Goal: Task Accomplishment & Management: Use online tool/utility

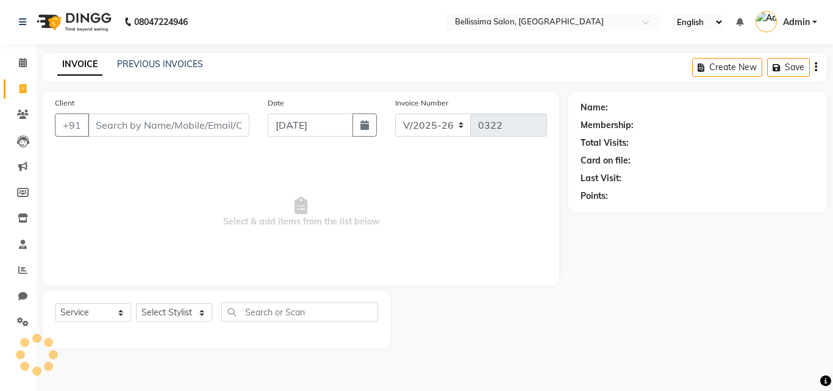
select select "8296"
select select "service"
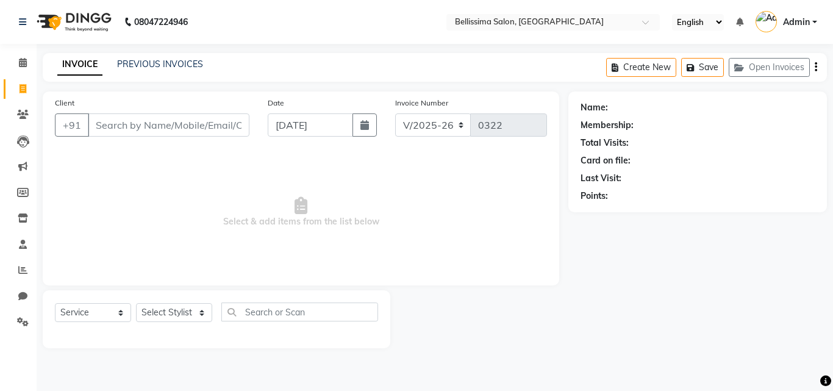
click at [221, 125] on input "Client" at bounding box center [169, 124] width 162 height 23
click at [177, 307] on select "Select Stylist [PERSON_NAME] [PERSON_NAME] [PERSON_NAME] Rekha [PERSON_NAME] [P…" at bounding box center [174, 312] width 76 height 19
select select "88284"
click at [136, 303] on select "Select Stylist [PERSON_NAME] [PERSON_NAME] [PERSON_NAME] Rekha [PERSON_NAME] [P…" at bounding box center [174, 312] width 76 height 19
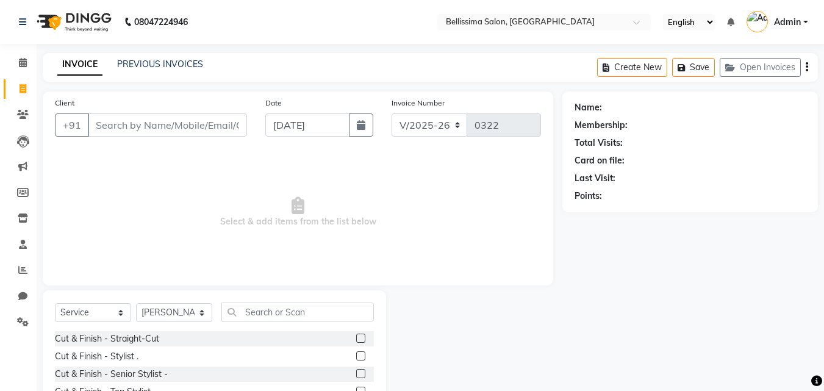
click at [314, 298] on div "Select Service Product Membership Package Voucher Prepaid Gift Card Select Styl…" at bounding box center [214, 380] width 343 height 180
click at [300, 315] on input "text" at bounding box center [297, 311] width 152 height 19
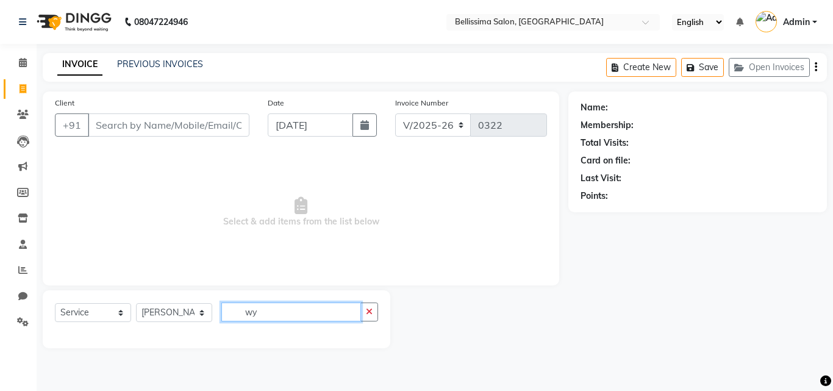
type input "w"
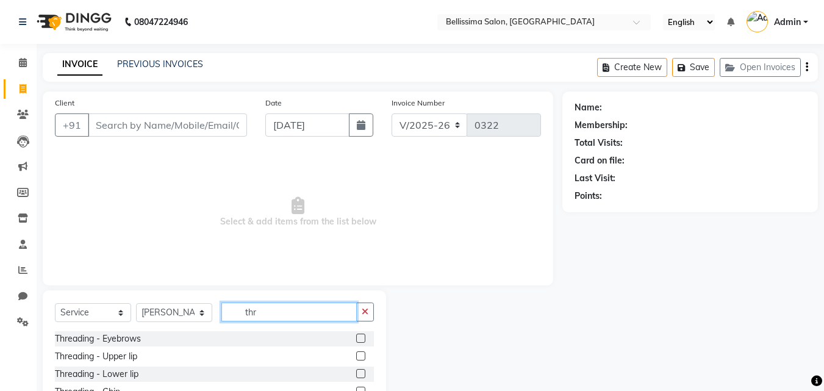
type input "thr"
click at [356, 340] on label at bounding box center [360, 338] width 9 height 9
click at [356, 340] on input "checkbox" at bounding box center [360, 339] width 8 height 8
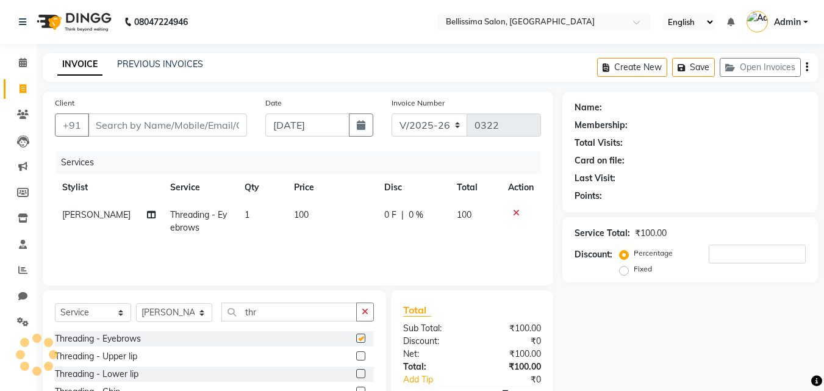
checkbox input "false"
click at [363, 306] on button "button" at bounding box center [365, 311] width 18 height 19
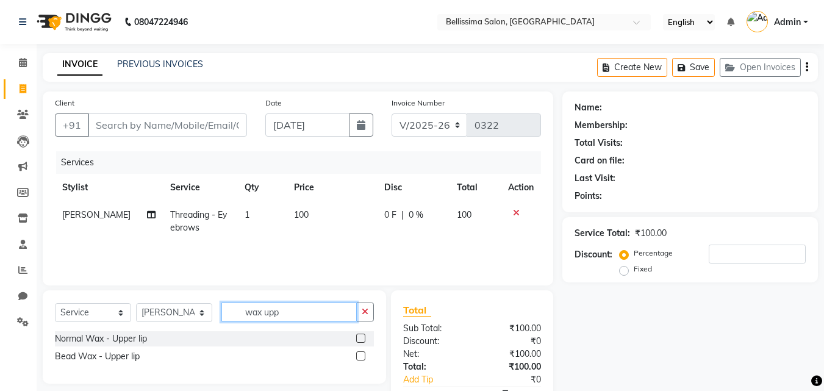
type input "wax upp"
click at [363, 356] on label at bounding box center [360, 355] width 9 height 9
click at [363, 356] on input "checkbox" at bounding box center [360, 356] width 8 height 8
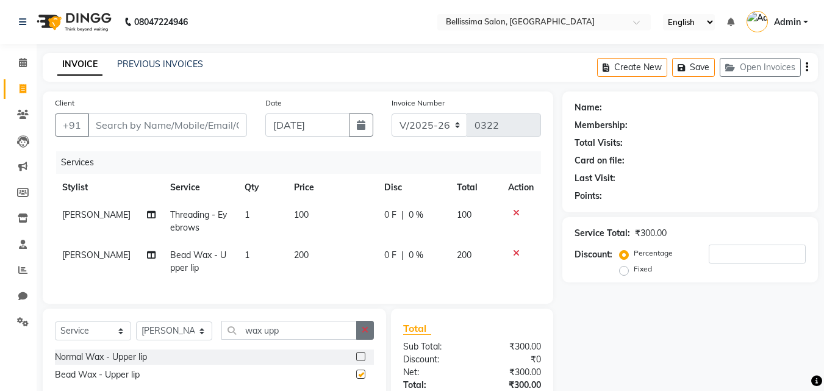
checkbox input "false"
click at [363, 334] on icon "button" at bounding box center [365, 330] width 7 height 9
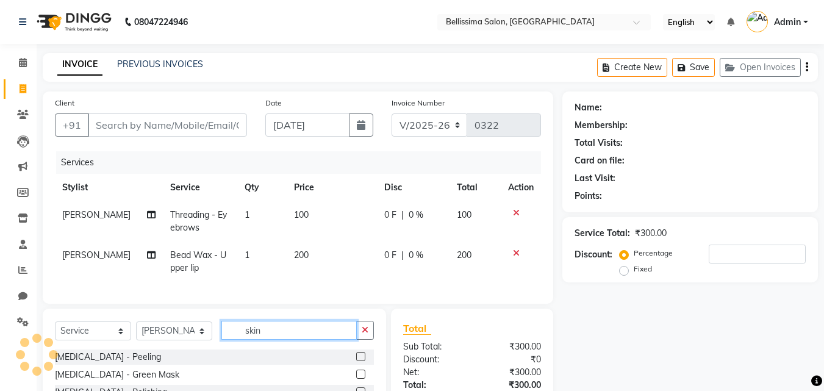
scroll to position [55, 0]
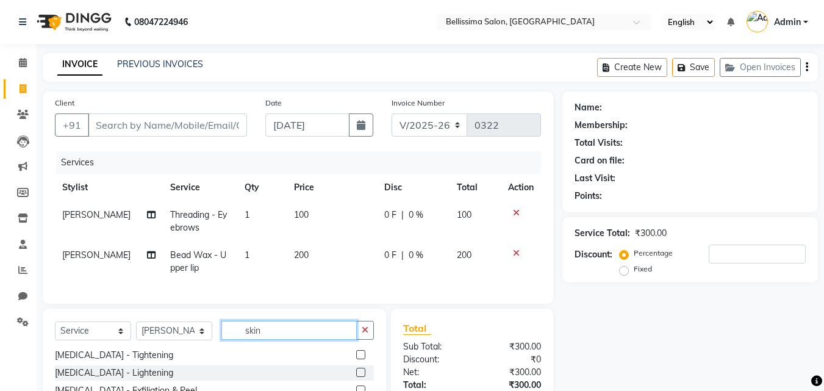
type input "skin"
click at [356, 359] on label at bounding box center [360, 354] width 9 height 9
click at [356, 359] on input "checkbox" at bounding box center [360, 355] width 8 height 8
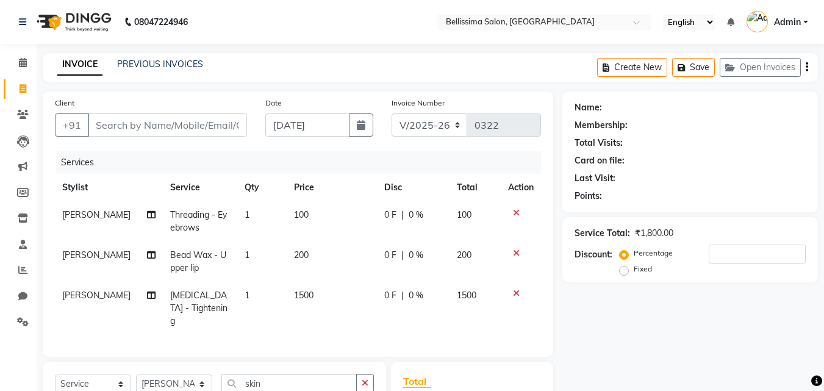
checkbox input "false"
click at [312, 292] on td "1500" at bounding box center [332, 308] width 90 height 53
select select "88284"
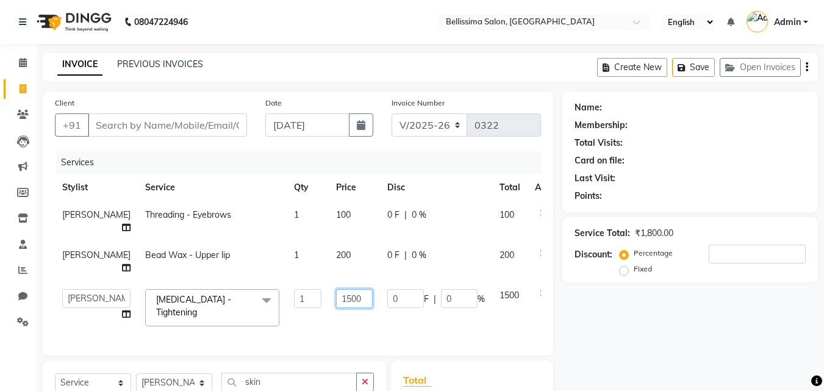
click at [336, 297] on input "1500" at bounding box center [354, 298] width 37 height 19
type input "1"
type input "2000"
click at [428, 254] on div "0 F | 0 %" at bounding box center [436, 255] width 98 height 13
select select "88284"
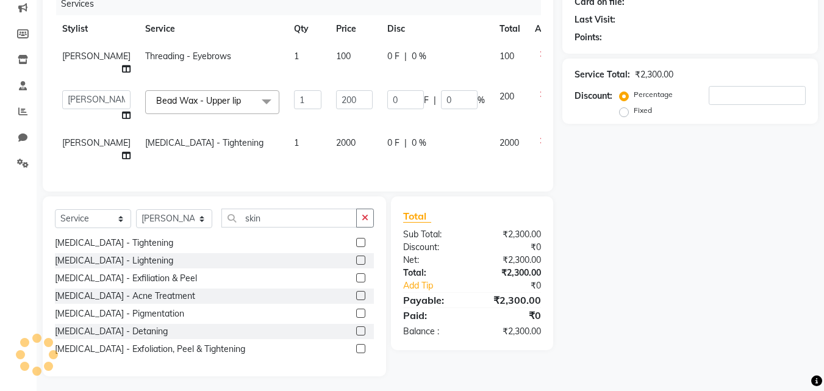
scroll to position [171, 0]
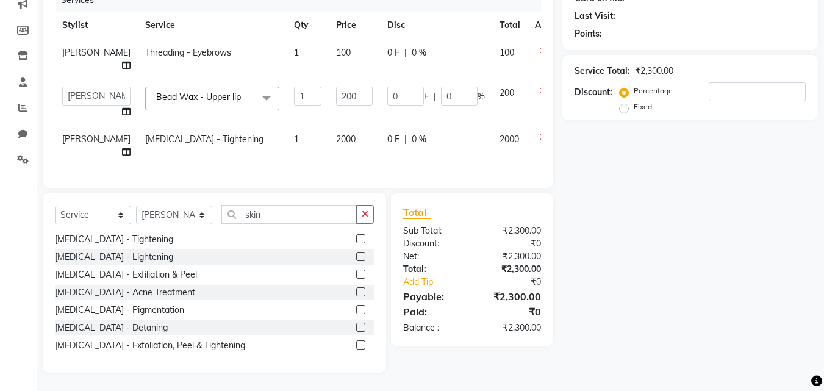
click at [371, 216] on button "button" at bounding box center [365, 214] width 18 height 19
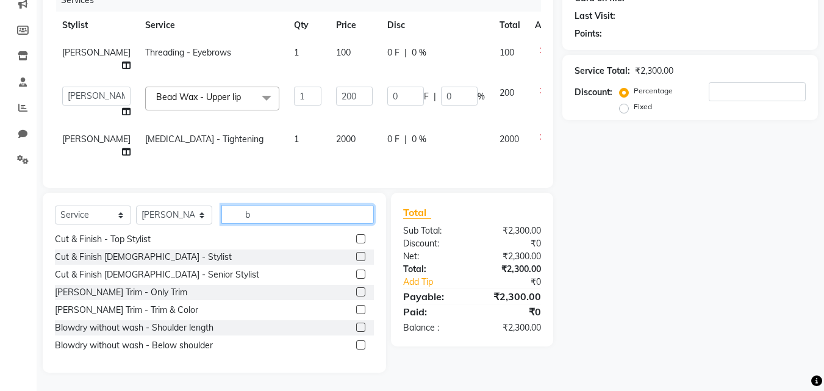
scroll to position [0, 0]
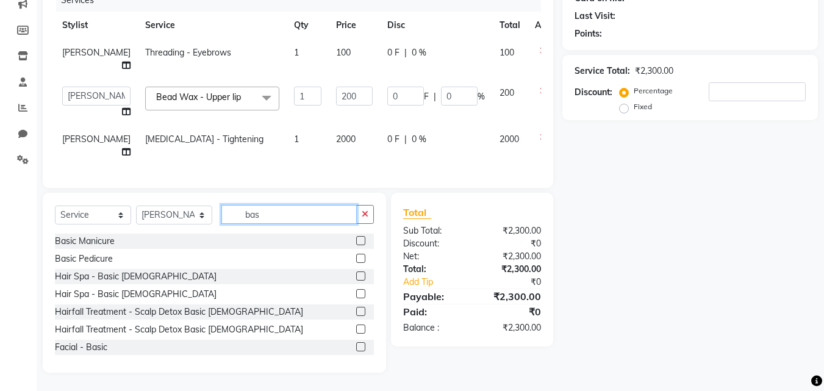
type input "bas"
click at [356, 257] on label at bounding box center [360, 258] width 9 height 9
click at [356, 257] on input "checkbox" at bounding box center [360, 259] width 8 height 8
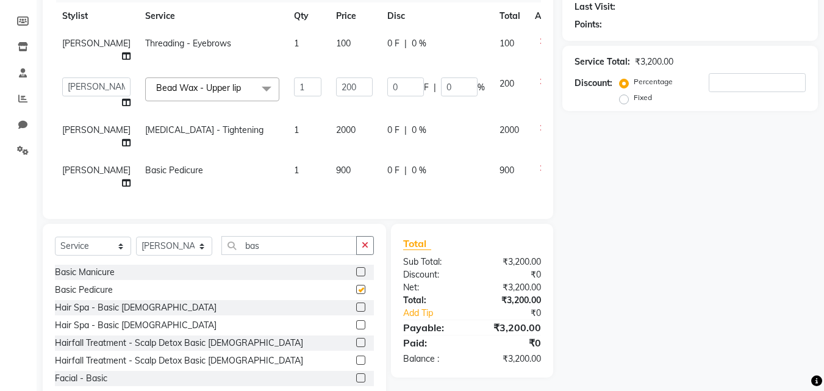
checkbox input "false"
click at [357, 252] on button "button" at bounding box center [365, 245] width 18 height 19
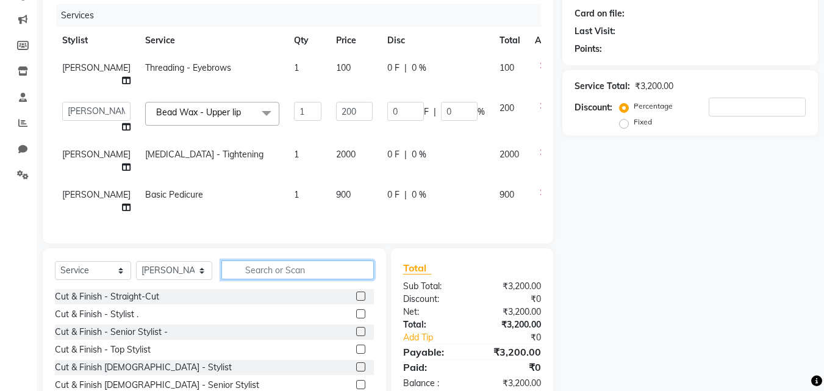
scroll to position [90, 0]
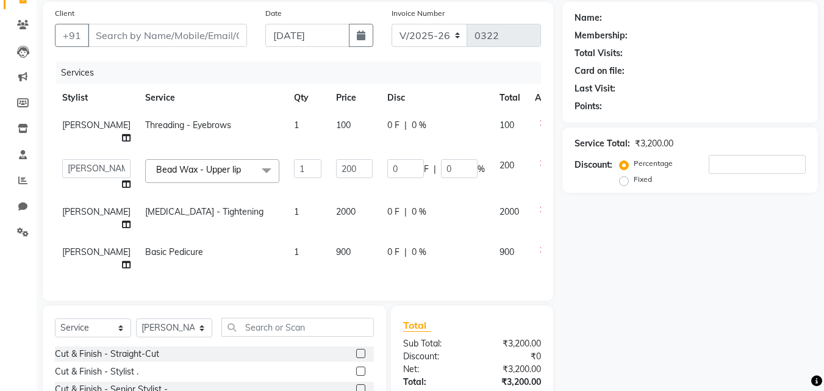
click at [534, 133] on td at bounding box center [548, 132] width 40 height 40
click at [545, 127] on div "Client +91 Date [DATE] Invoice Number V/2025 V/[PHONE_NUMBER] Services Stylist …" at bounding box center [298, 151] width 510 height 299
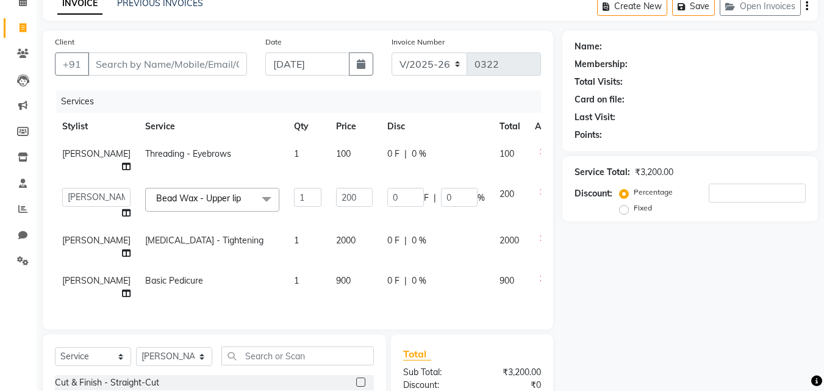
click at [540, 193] on icon at bounding box center [543, 192] width 7 height 9
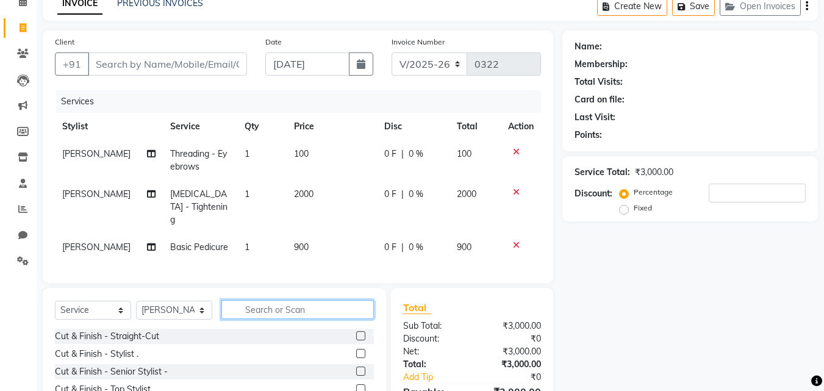
click at [295, 308] on input "text" at bounding box center [297, 309] width 152 height 19
type input "upp"
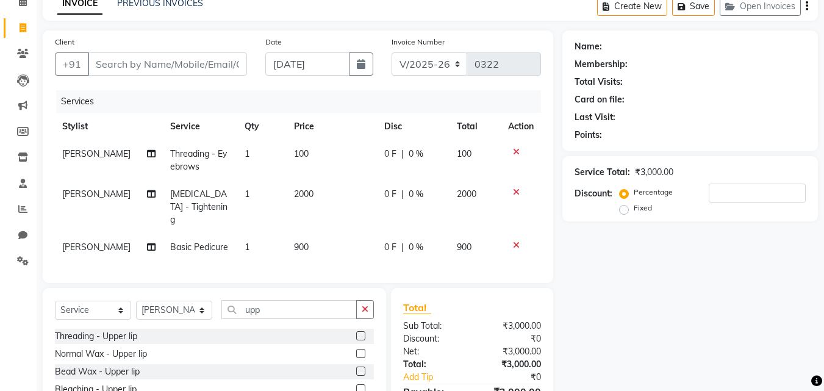
click at [360, 331] on label at bounding box center [360, 335] width 9 height 9
click at [360, 332] on input "checkbox" at bounding box center [360, 336] width 8 height 8
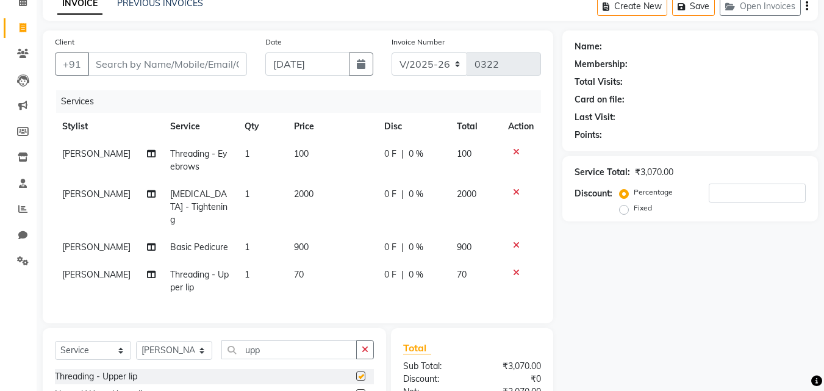
checkbox input "false"
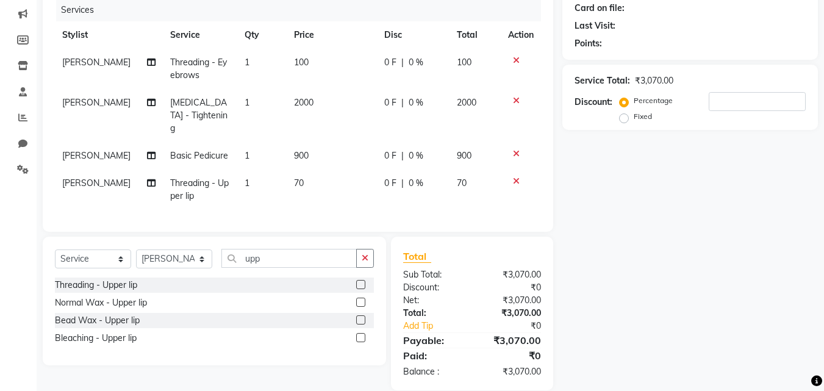
scroll to position [166, 0]
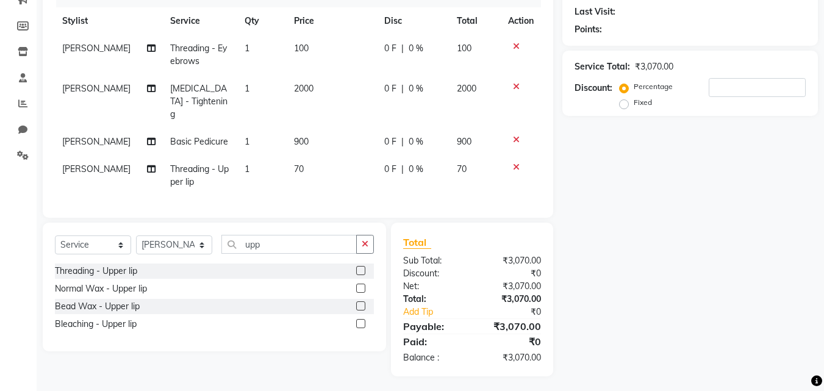
click at [374, 245] on div "Select Service Product Membership Package Voucher Prepaid Gift Card Select Styl…" at bounding box center [214, 287] width 343 height 129
click at [363, 240] on icon "button" at bounding box center [365, 244] width 7 height 9
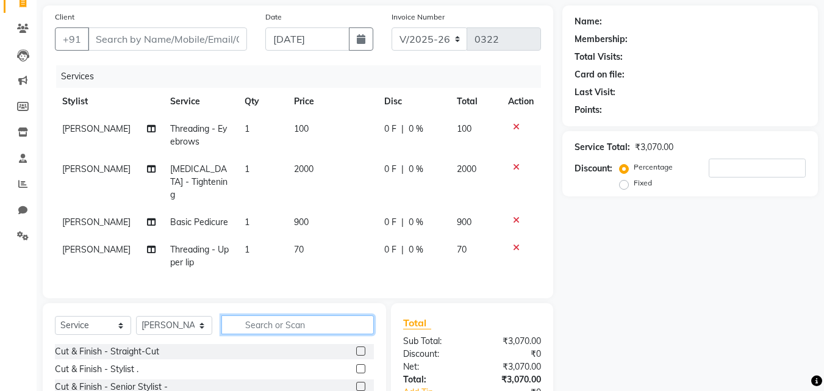
scroll to position [0, 0]
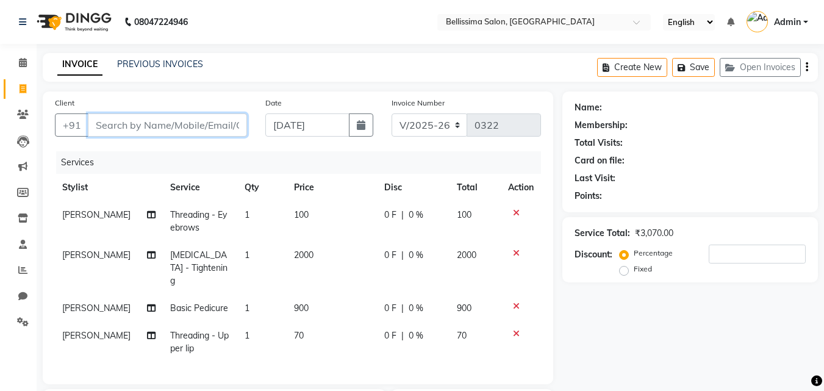
click at [150, 126] on input "Client" at bounding box center [167, 124] width 159 height 23
type input "K"
type input "0"
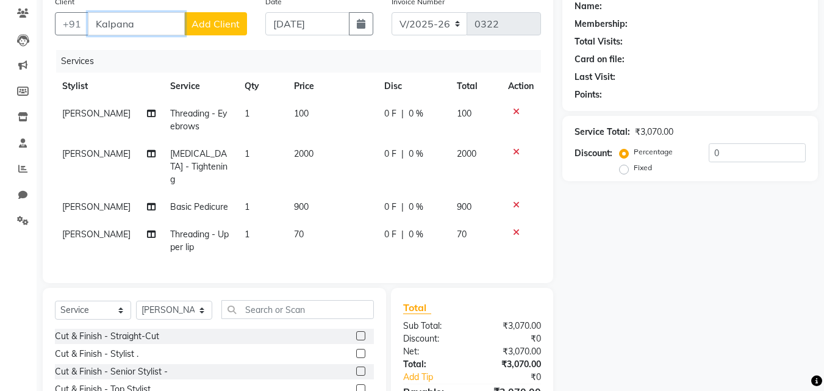
scroll to position [183, 0]
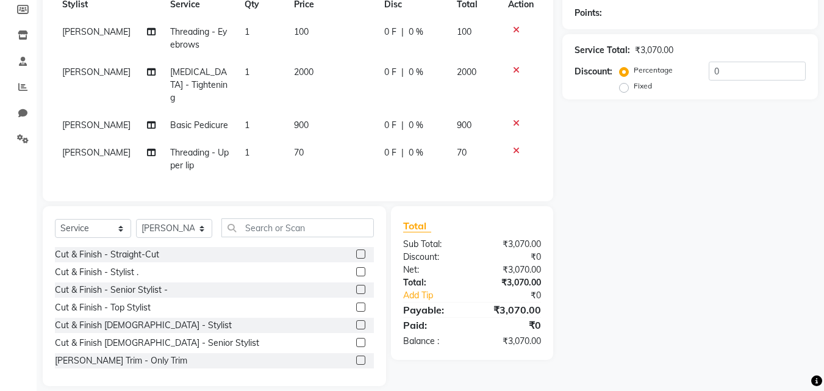
type input "Kalpana"
click at [299, 232] on input "text" at bounding box center [297, 227] width 152 height 19
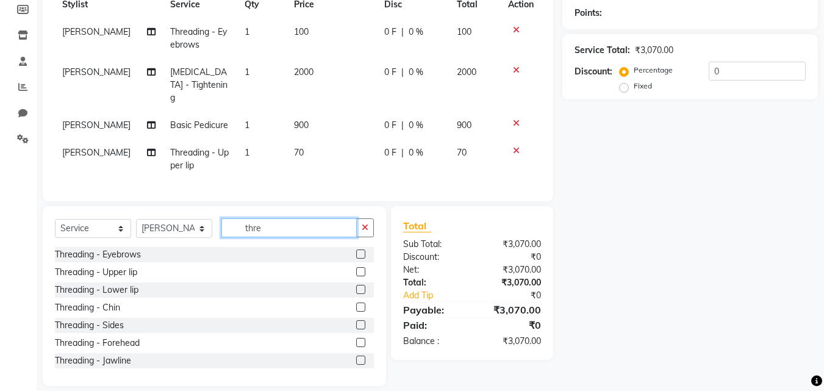
type input "thre"
click at [356, 339] on label at bounding box center [360, 342] width 9 height 9
click at [356, 339] on input "checkbox" at bounding box center [360, 343] width 8 height 8
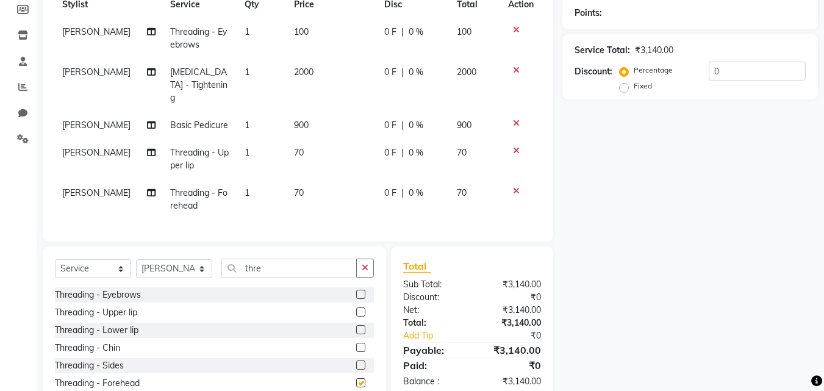
checkbox input "false"
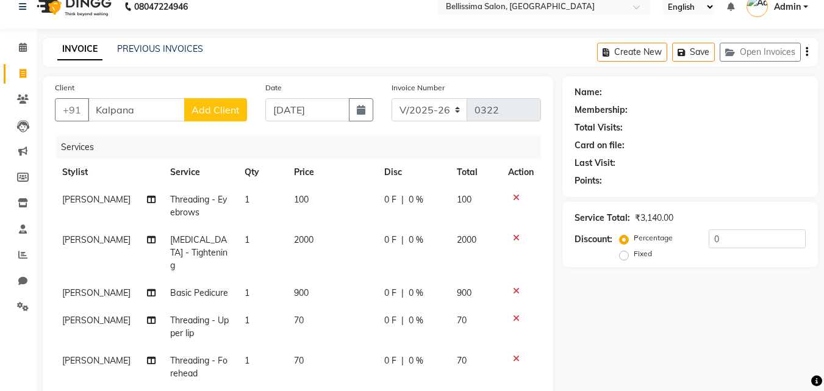
scroll to position [0, 0]
